Goal: Navigation & Orientation: Find specific page/section

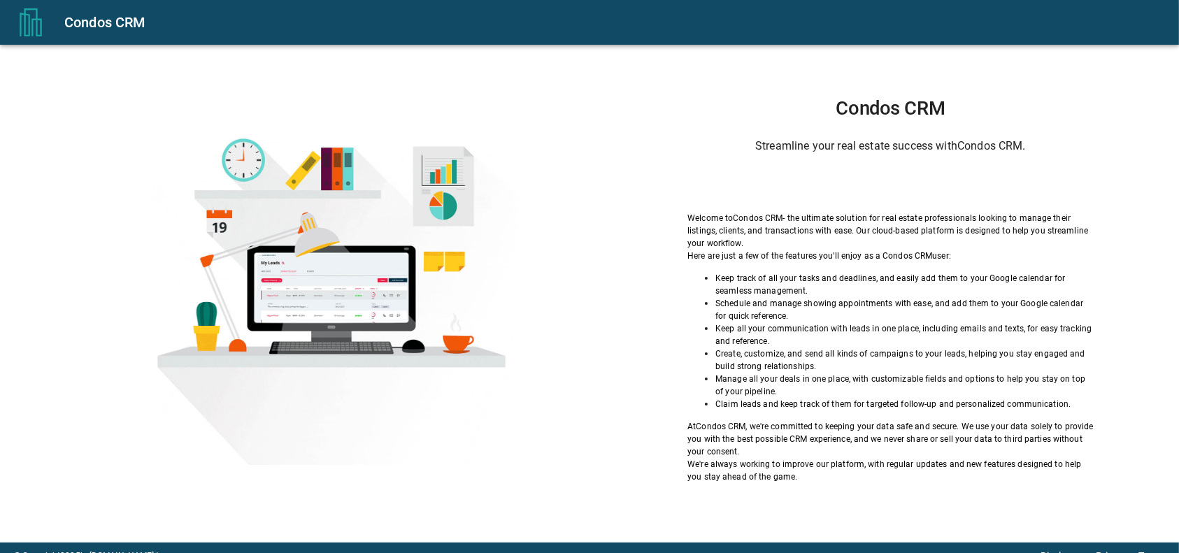
click at [736, 157] on div "Condos CRM Streamline your real estate success with Condos CRM . Welcome to Con…" at bounding box center [890, 290] width 507 height 386
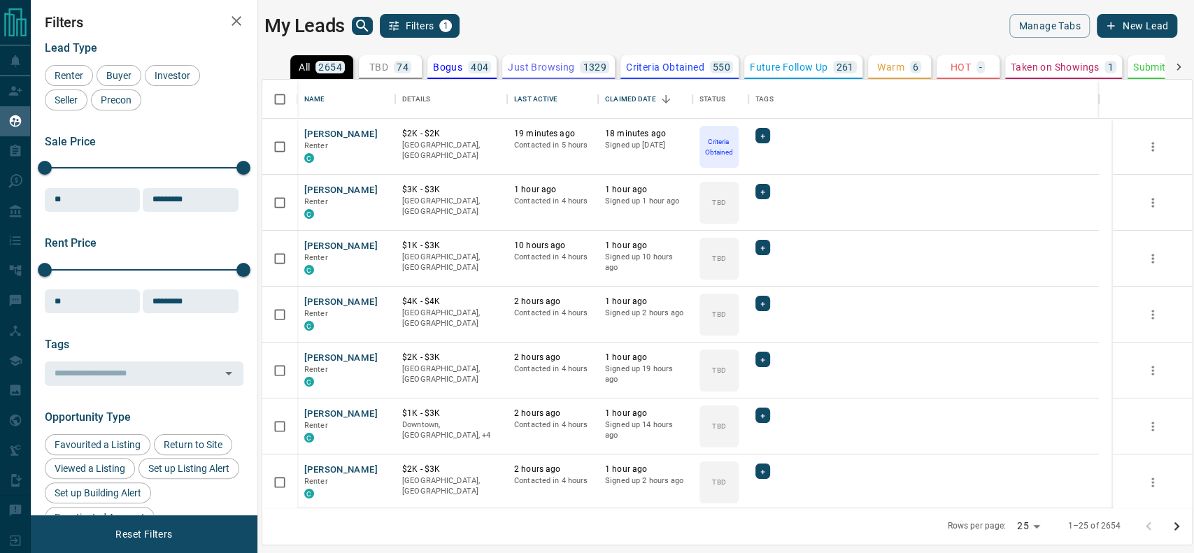
scroll to position [414, 915]
click at [380, 69] on p "TBD" at bounding box center [378, 67] width 19 height 10
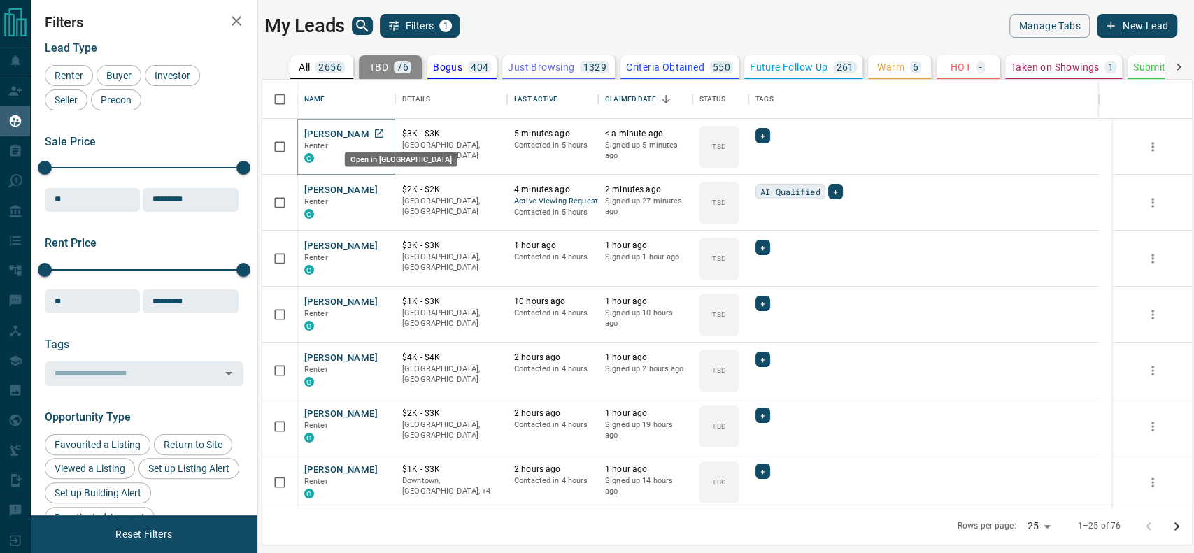
click at [385, 126] on link "Open in New Tab" at bounding box center [379, 134] width 18 height 18
click at [376, 181] on link "Open in New Tab" at bounding box center [379, 189] width 18 height 18
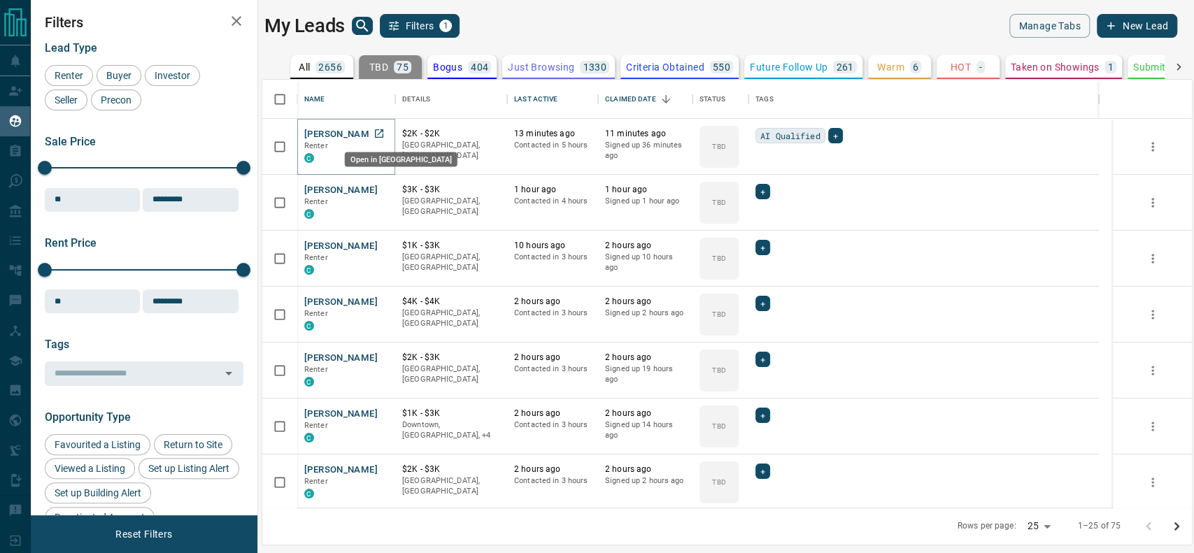
click at [378, 126] on link "Open in New Tab" at bounding box center [379, 134] width 18 height 18
click at [386, 134] on link "Open in New Tab" at bounding box center [379, 134] width 18 height 18
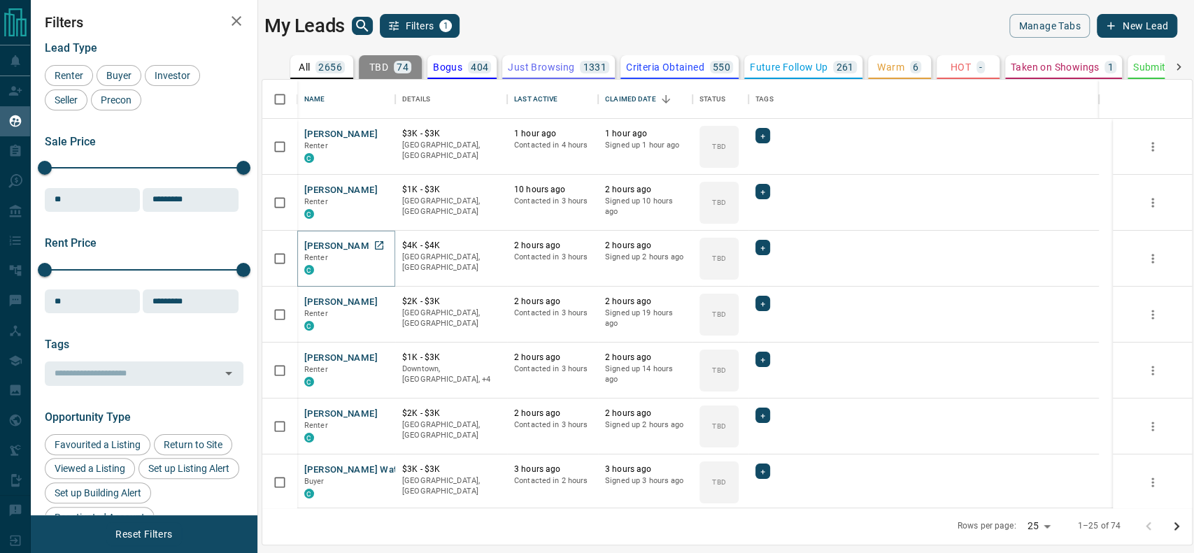
click at [381, 243] on icon "Open in New Tab" at bounding box center [379, 245] width 11 height 11
drag, startPoint x: 383, startPoint y: 302, endPoint x: 371, endPoint y: 299, distance: 12.4
click at [371, 299] on link "Open in New Tab" at bounding box center [379, 301] width 18 height 18
click at [375, 356] on icon "Open in New Tab" at bounding box center [379, 357] width 11 height 11
click at [383, 415] on icon "Open in New Tab" at bounding box center [379, 413] width 8 height 8
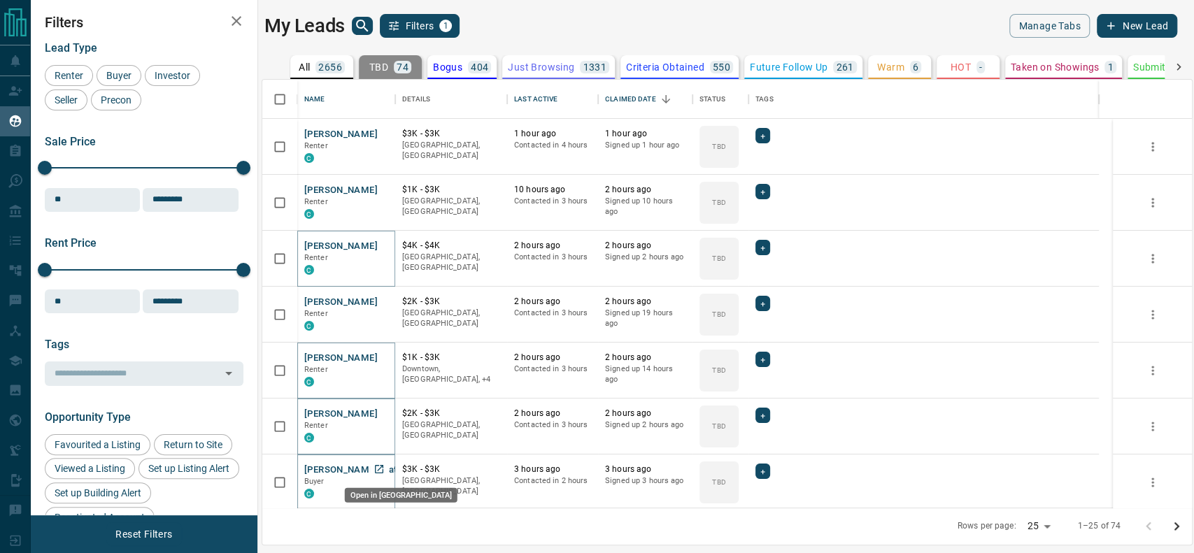
click at [379, 472] on icon "Open in New Tab" at bounding box center [379, 469] width 11 height 11
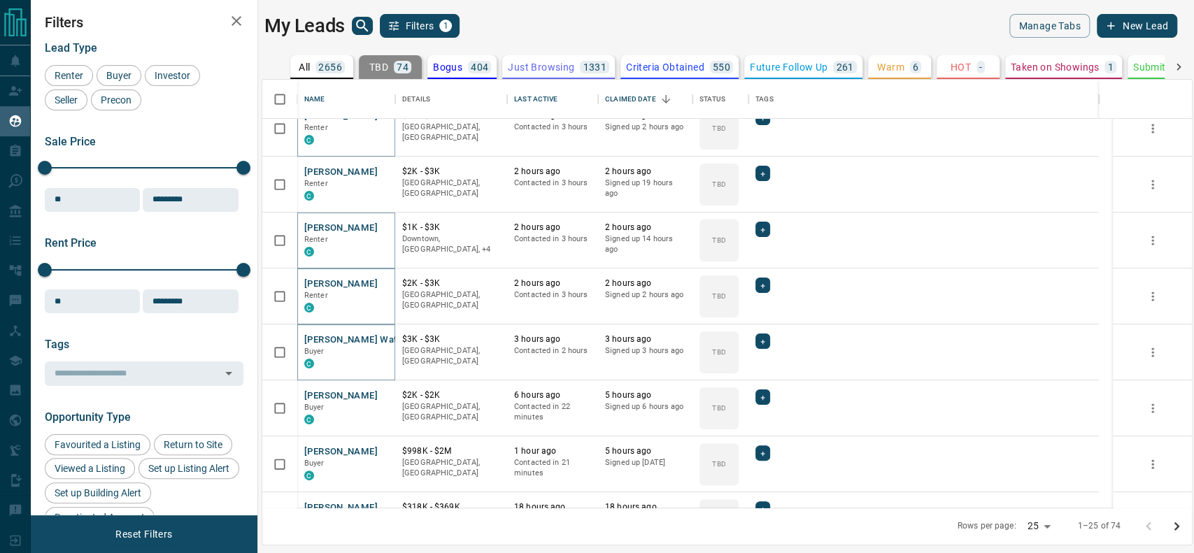
scroll to position [134, 0]
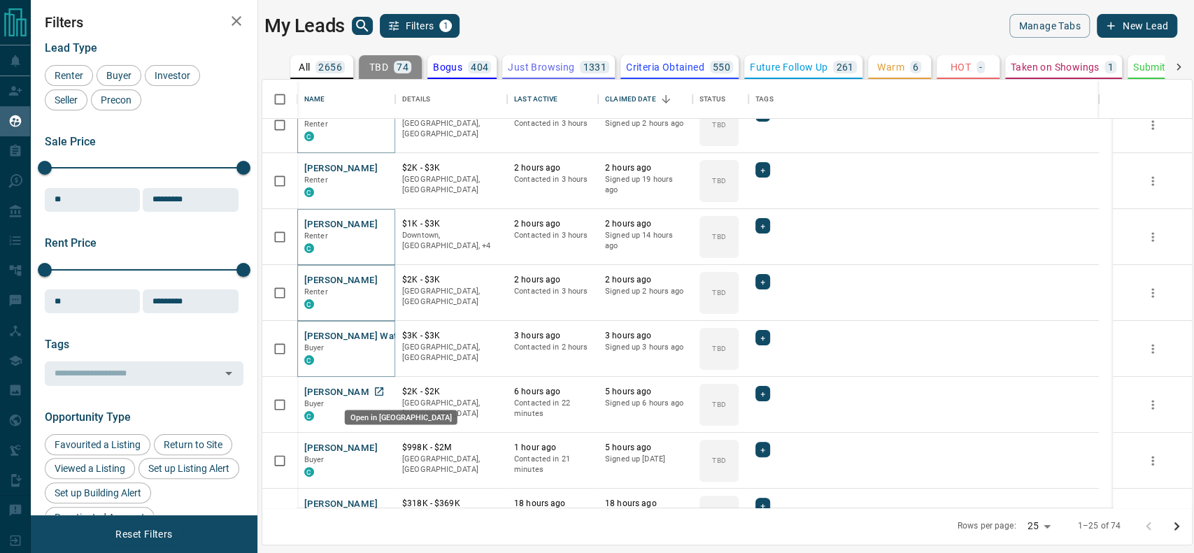
click at [370, 395] on link "Open in New Tab" at bounding box center [379, 392] width 18 height 18
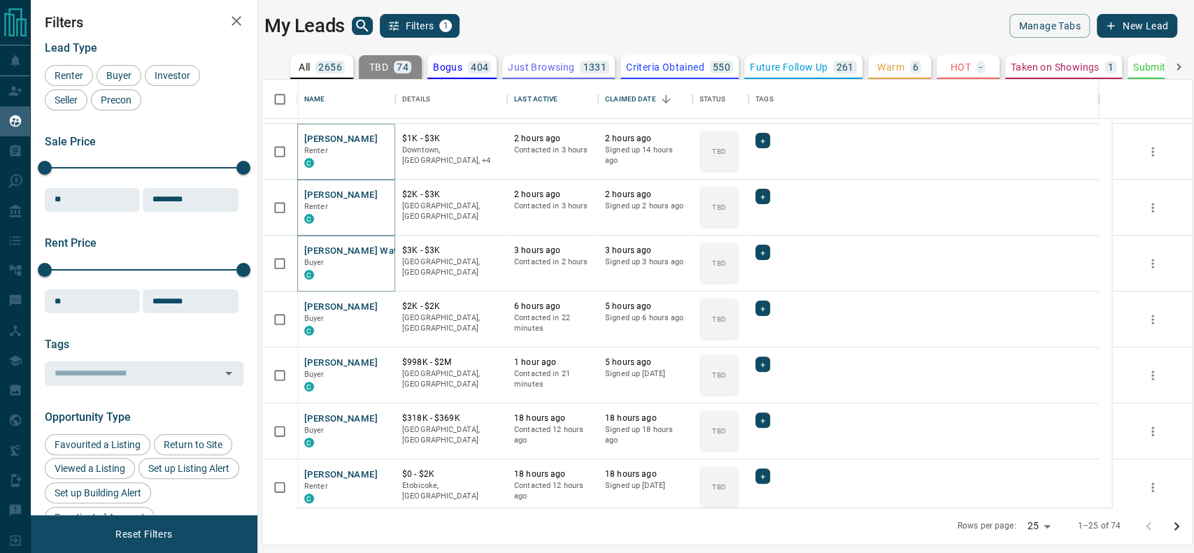
scroll to position [220, 0]
click at [380, 370] on div "Open in [GEOGRAPHIC_DATA]" at bounding box center [400, 383] width 115 height 26
click at [380, 358] on icon "Open in New Tab" at bounding box center [379, 361] width 11 height 11
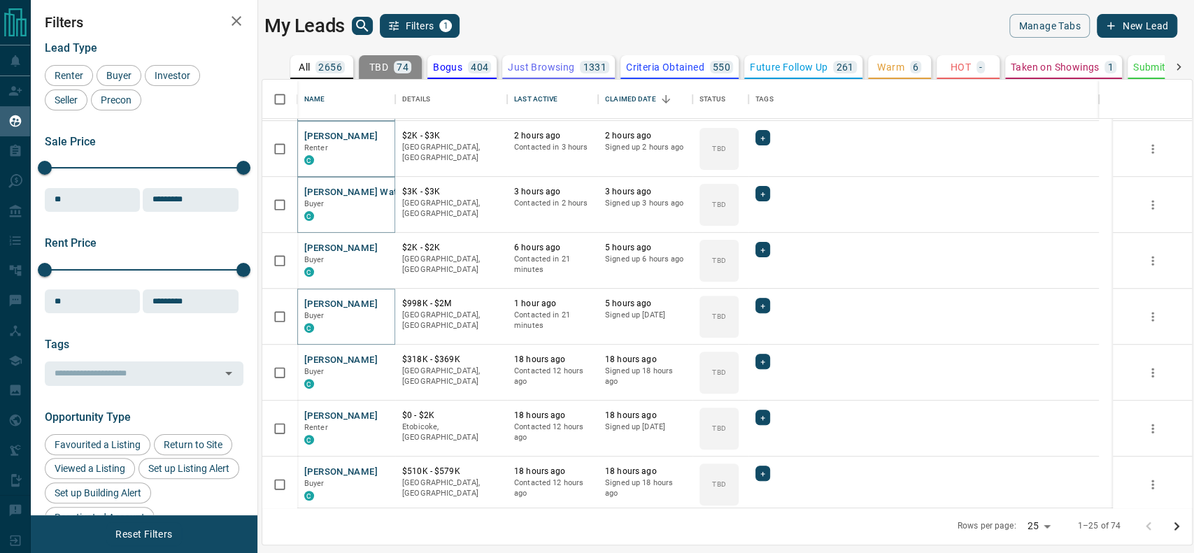
scroll to position [289, 0]
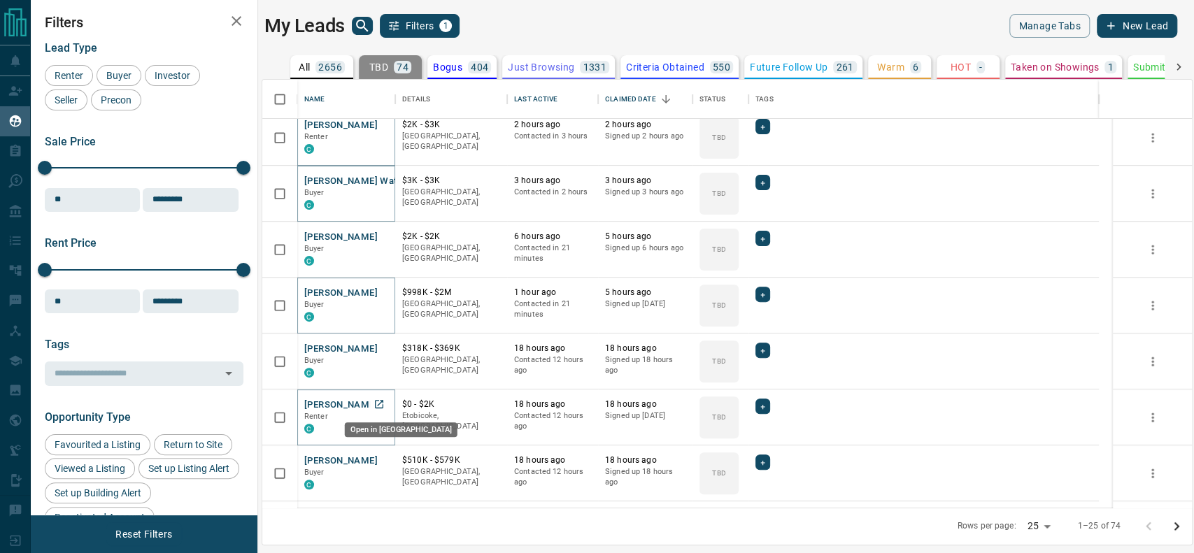
click at [379, 399] on icon "Open in New Tab" at bounding box center [379, 404] width 11 height 11
